Goal: Task Accomplishment & Management: Manage account settings

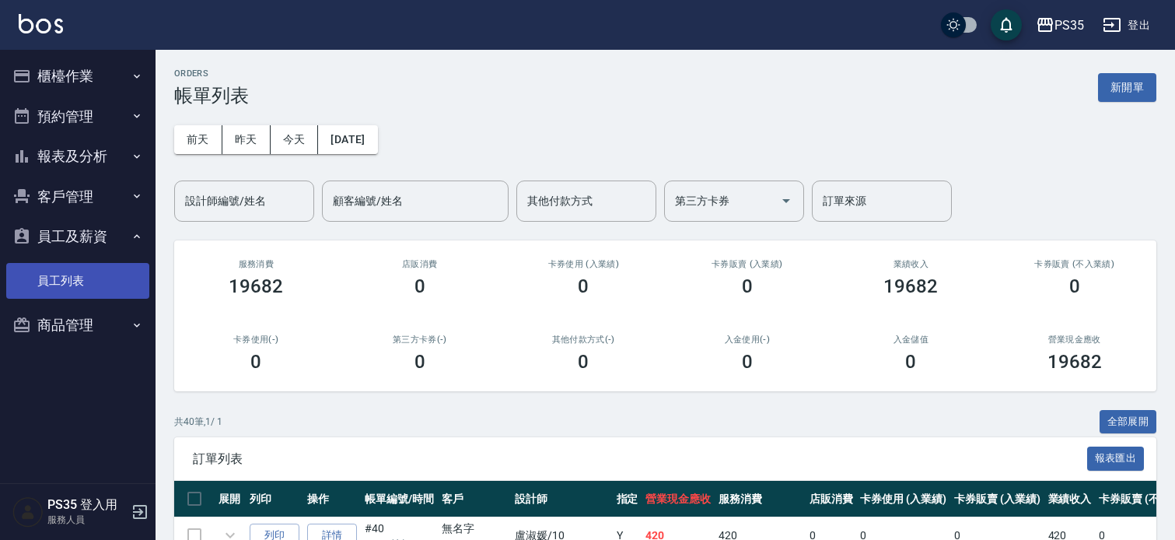
click at [65, 274] on link "員工列表" at bounding box center [77, 281] width 143 height 36
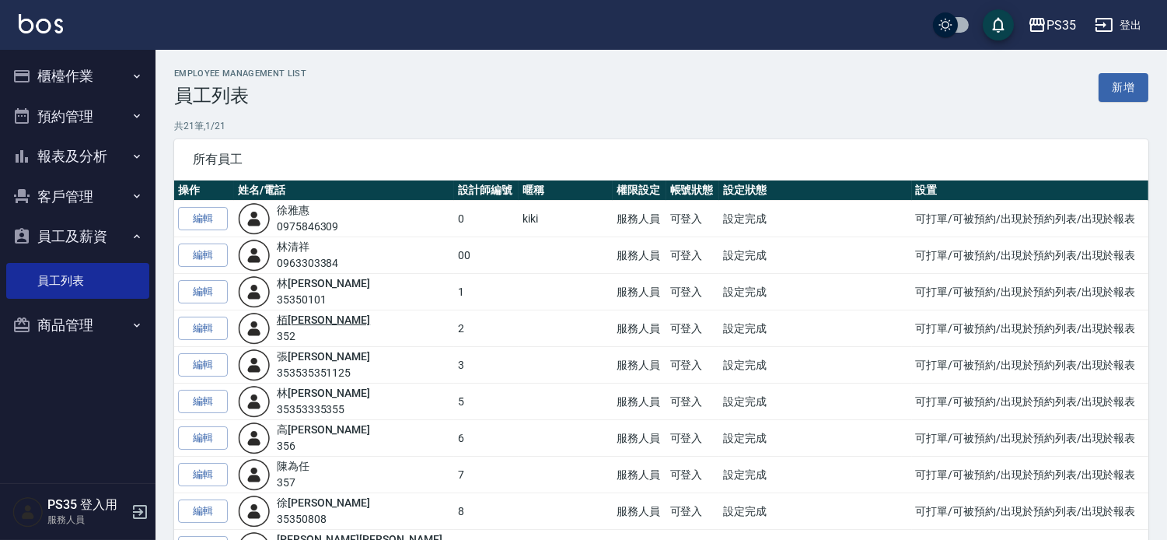
click at [296, 320] on link "[PERSON_NAME]" at bounding box center [323, 319] width 93 height 12
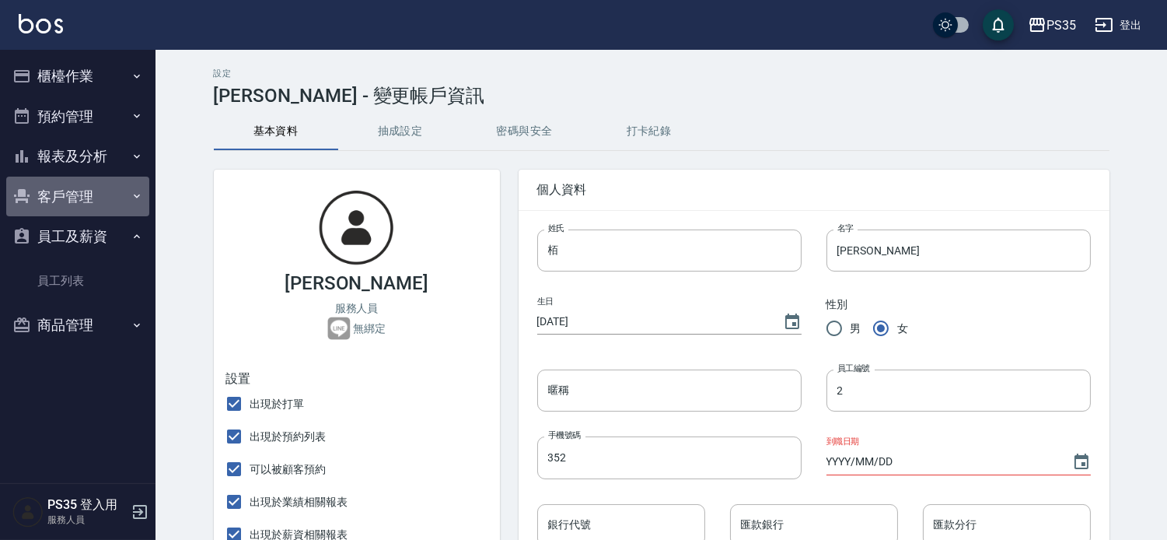
click at [80, 194] on button "客戶管理" at bounding box center [77, 197] width 143 height 40
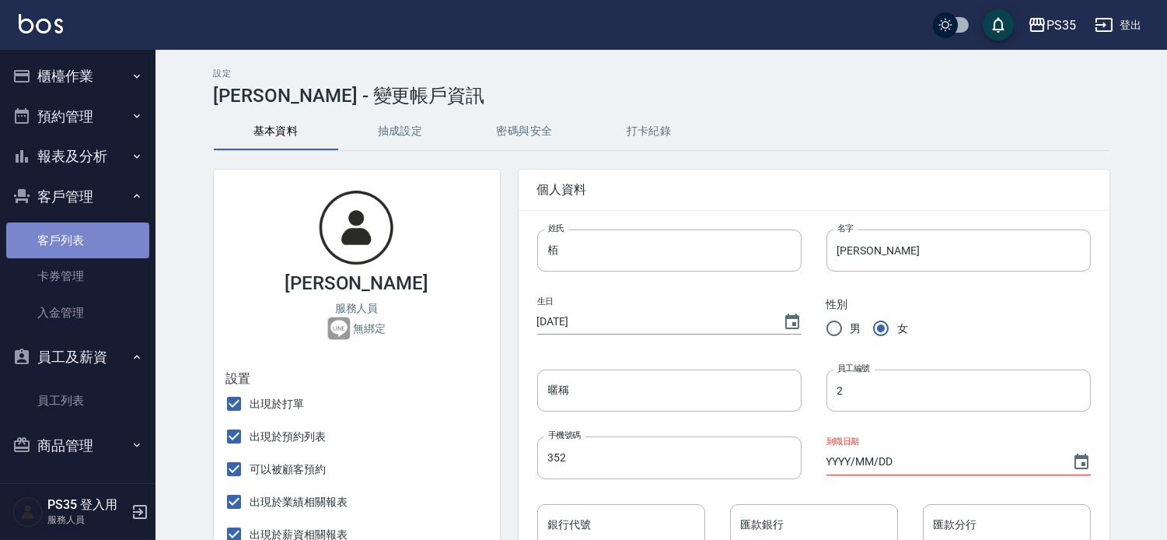
click at [72, 239] on link "客戶列表" at bounding box center [77, 240] width 143 height 36
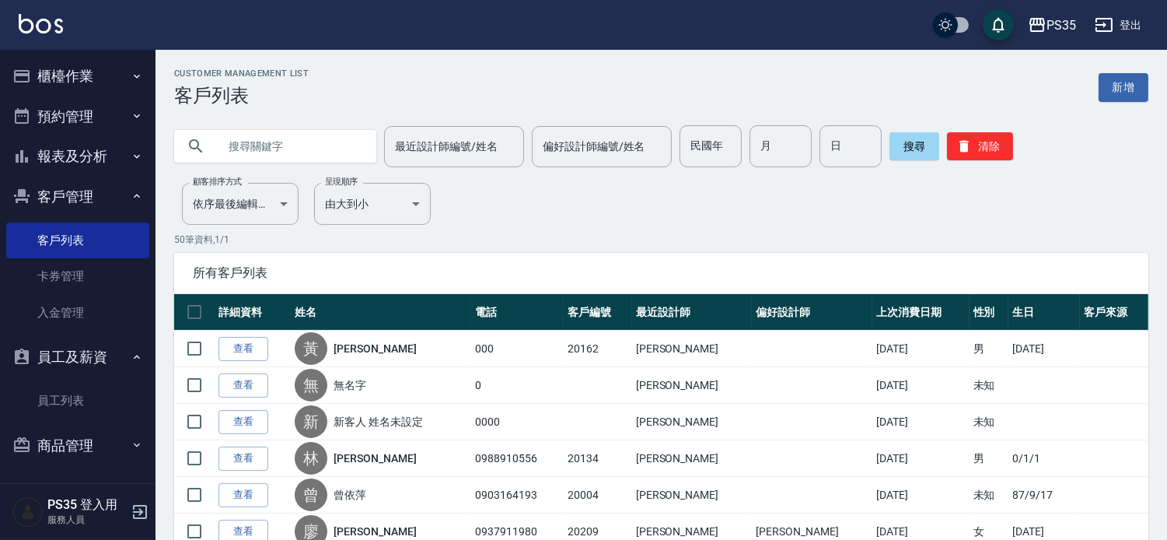
drag, startPoint x: 162, startPoint y: 195, endPoint x: 253, endPoint y: 151, distance: 101.2
click at [253, 151] on input "text" at bounding box center [291, 146] width 146 height 42
click at [350, 146] on input "text" at bounding box center [291, 146] width 146 height 42
type input "連"
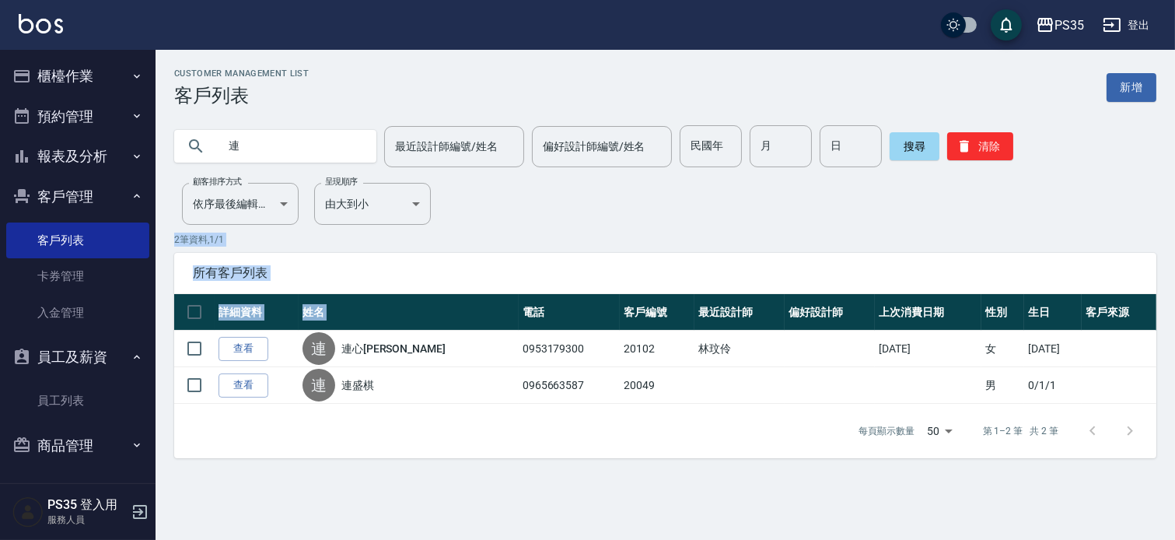
drag, startPoint x: 449, startPoint y: 288, endPoint x: 292, endPoint y: 1, distance: 327.1
click at [367, 126] on div "Customer Management List 客戶列表 新增 連 最近設計師編號/姓名 最近設計師編號/姓名 偏好設計師編號/姓名 偏好設計師編號/姓名 …" at bounding box center [666, 263] width 1020 height 390
